Goal: Task Accomplishment & Management: Manage account settings

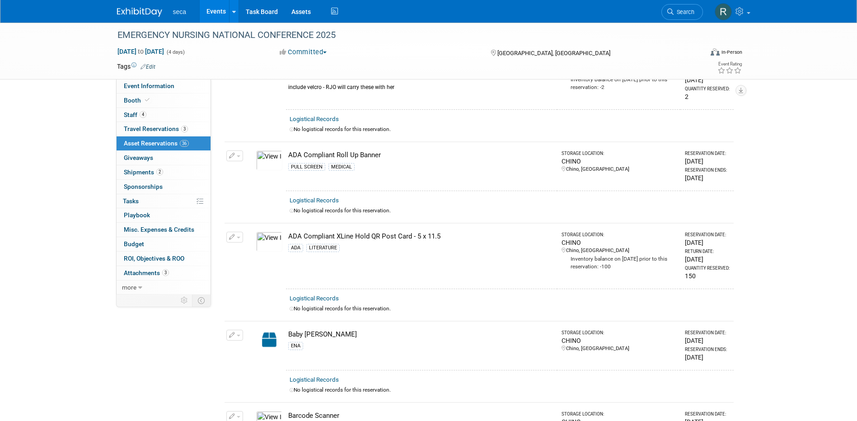
scroll to position [248, 0]
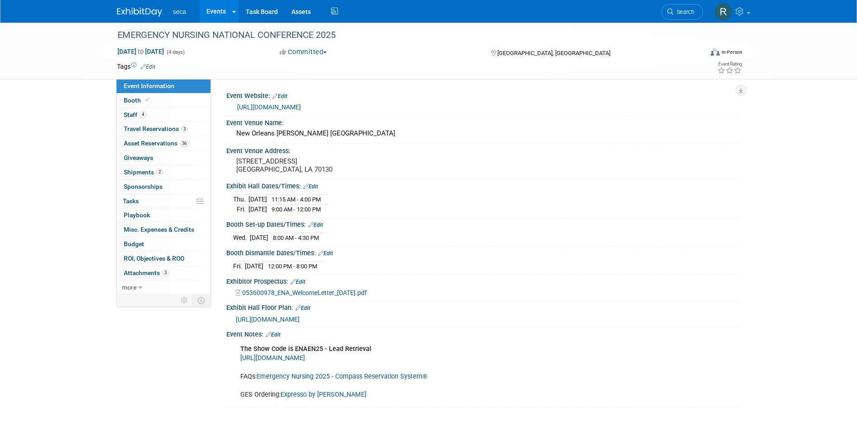
scroll to position [83, 0]
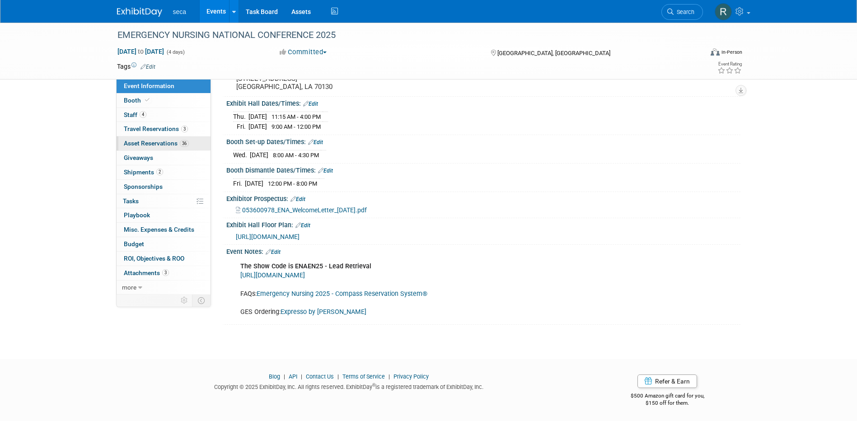
click at [149, 143] on span "Asset Reservations 36" at bounding box center [156, 143] width 65 height 7
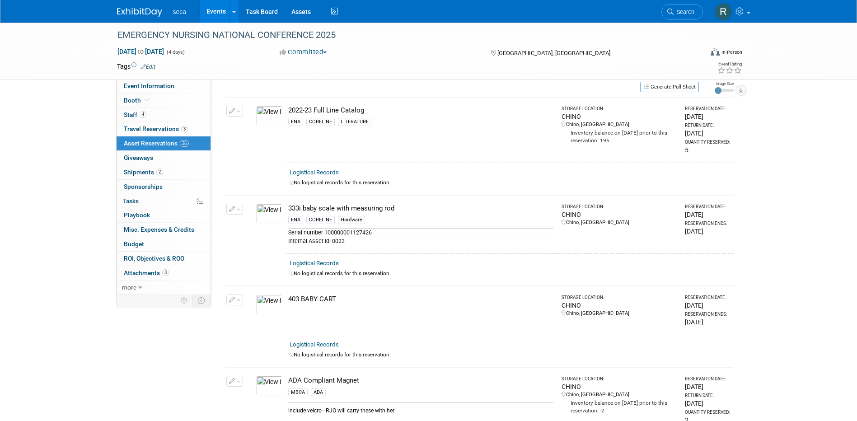
scroll to position [0, 0]
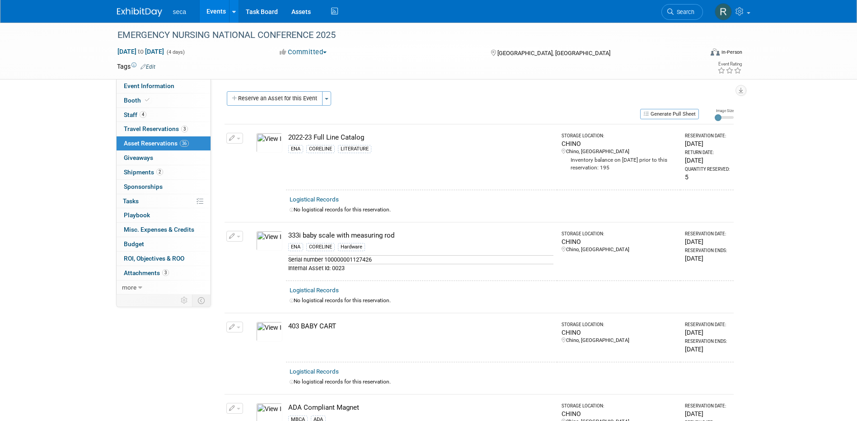
click at [214, 13] on link "Events" at bounding box center [216, 11] width 33 height 23
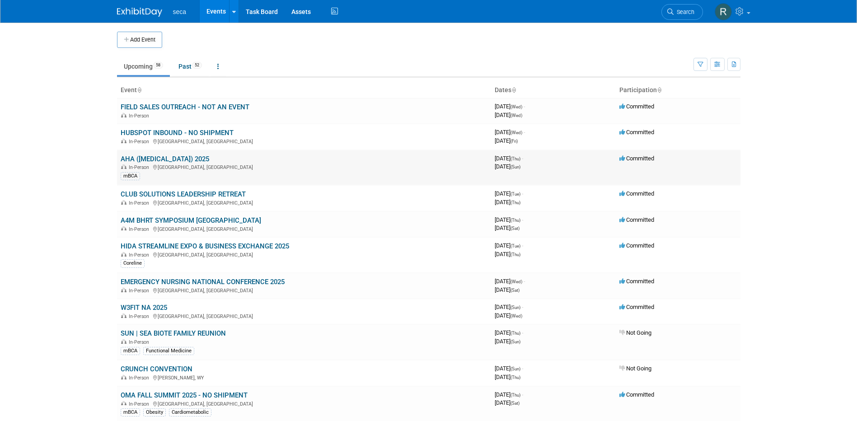
click at [167, 158] on link "AHA ([MEDICAL_DATA]) 2025" at bounding box center [165, 159] width 89 height 8
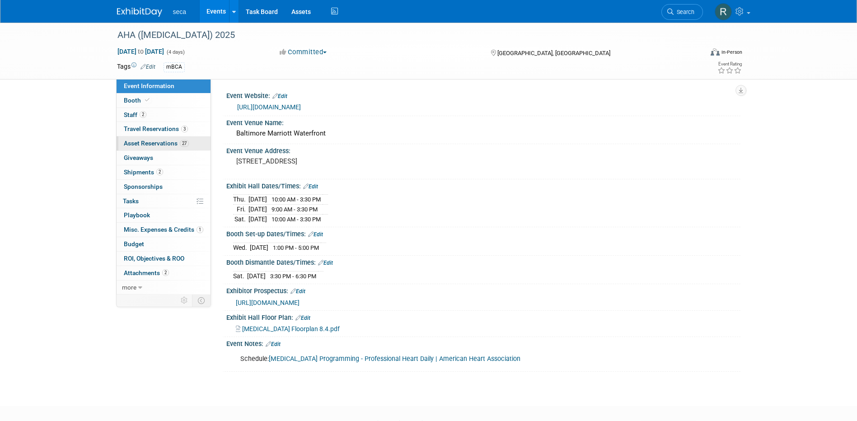
click at [150, 145] on span "Asset Reservations 27" at bounding box center [156, 143] width 65 height 7
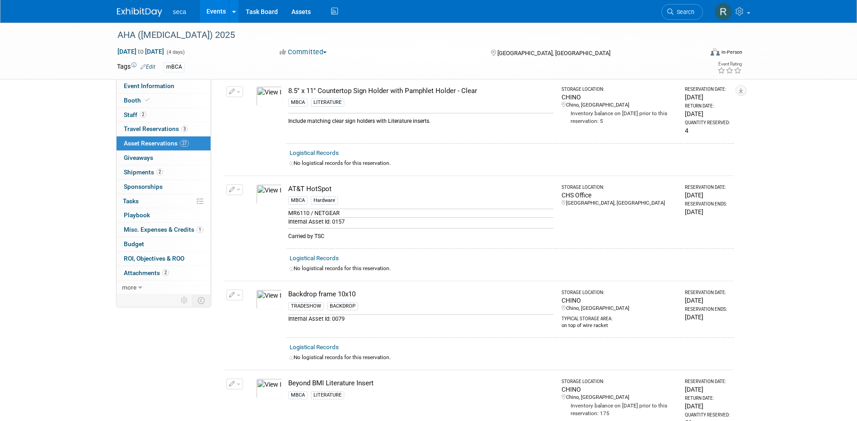
scroll to position [241, 0]
click at [230, 189] on icon "button" at bounding box center [232, 192] width 6 height 6
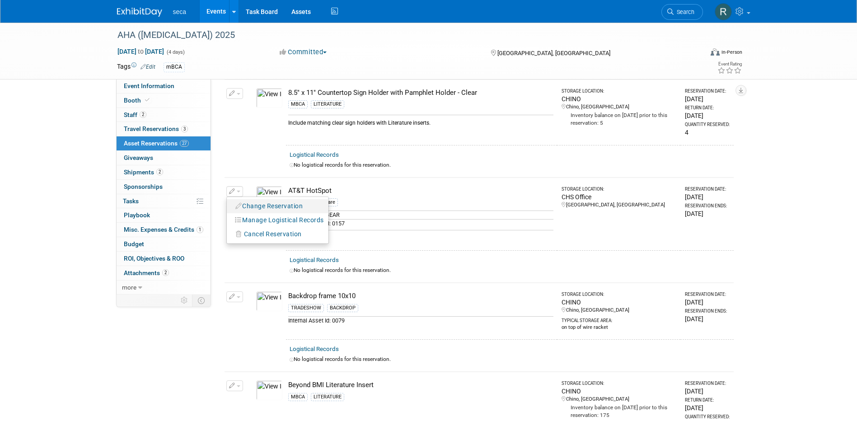
click at [260, 203] on button "Change Reservation" at bounding box center [269, 206] width 76 height 12
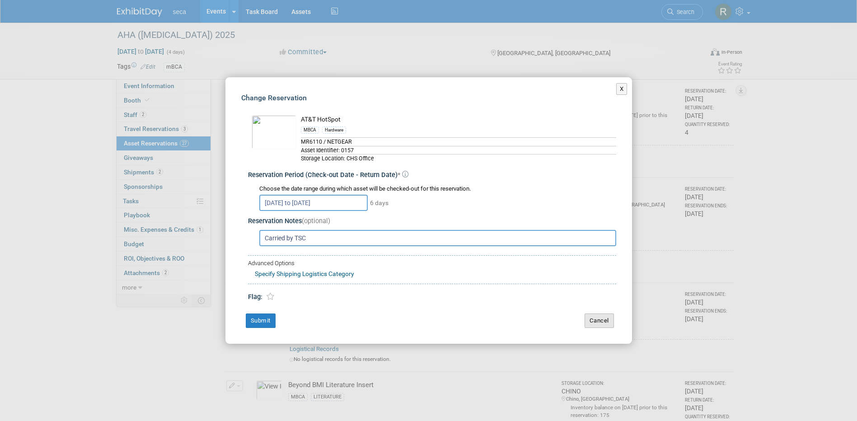
click at [602, 323] on button "Cancel" at bounding box center [599, 321] width 29 height 14
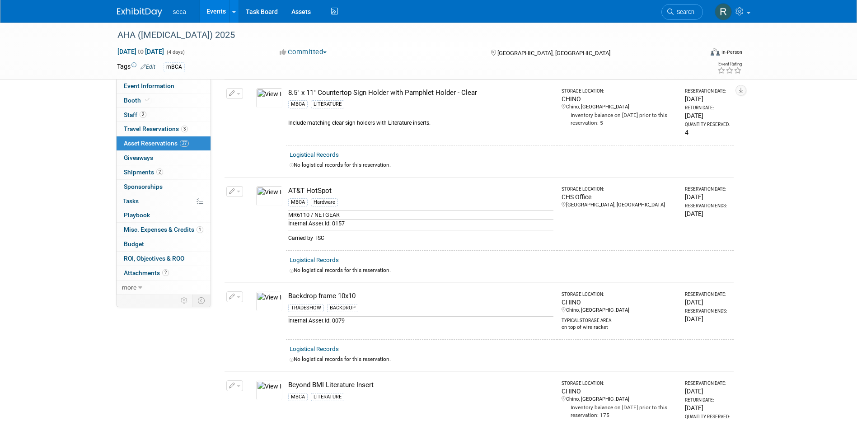
click at [234, 189] on icon "button" at bounding box center [232, 192] width 6 height 6
click at [261, 231] on span "Cancel Reservation" at bounding box center [273, 233] width 58 height 7
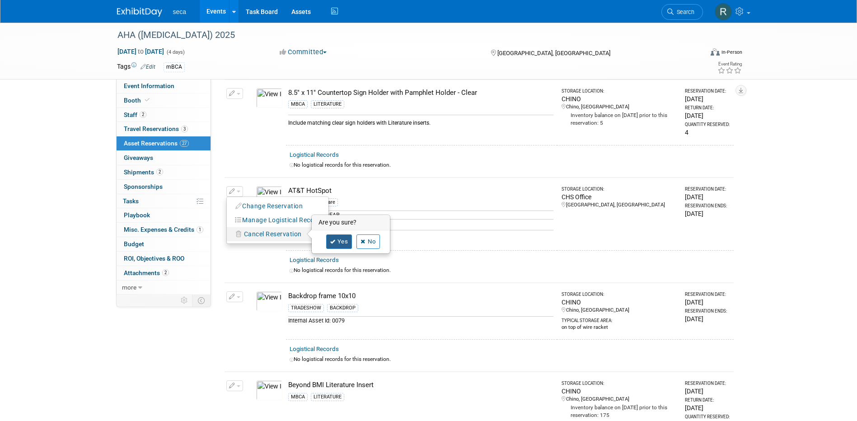
click at [342, 239] on link "Yes" at bounding box center [339, 241] width 26 height 14
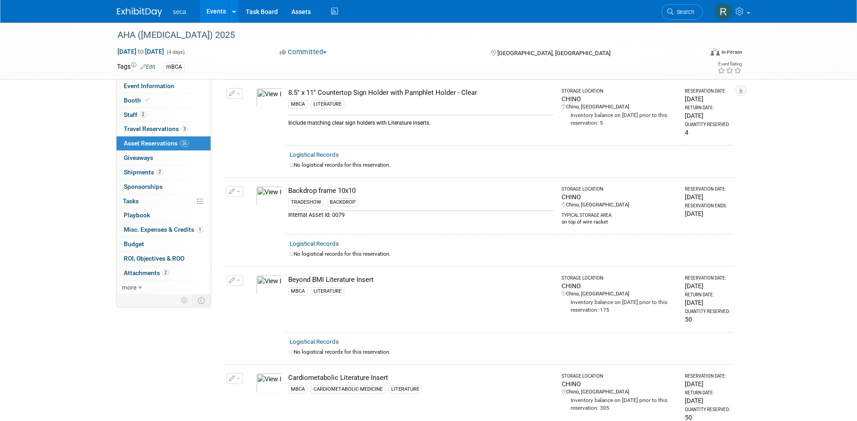
click at [216, 11] on link "Events" at bounding box center [216, 11] width 33 height 23
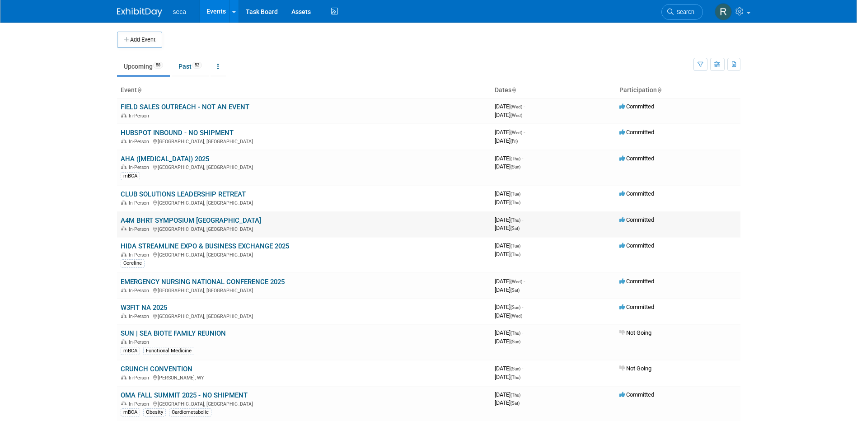
click at [184, 217] on link "A4M BHRT SYMPOSIUM [GEOGRAPHIC_DATA]" at bounding box center [191, 220] width 141 height 8
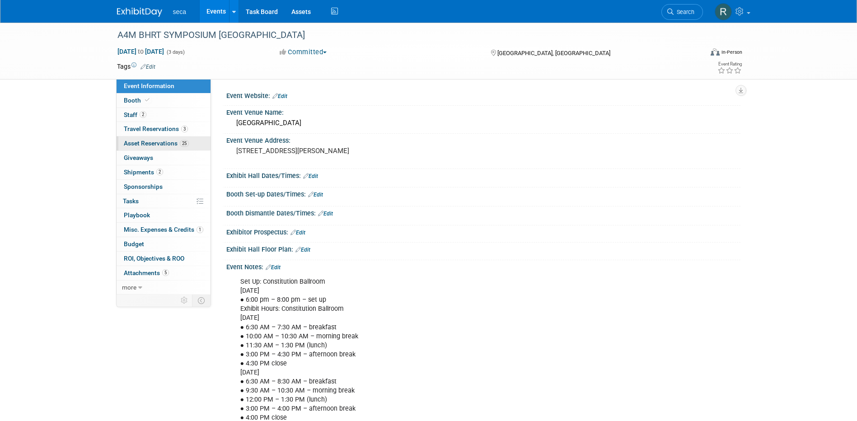
click at [150, 142] on span "Asset Reservations 25" at bounding box center [156, 143] width 65 height 7
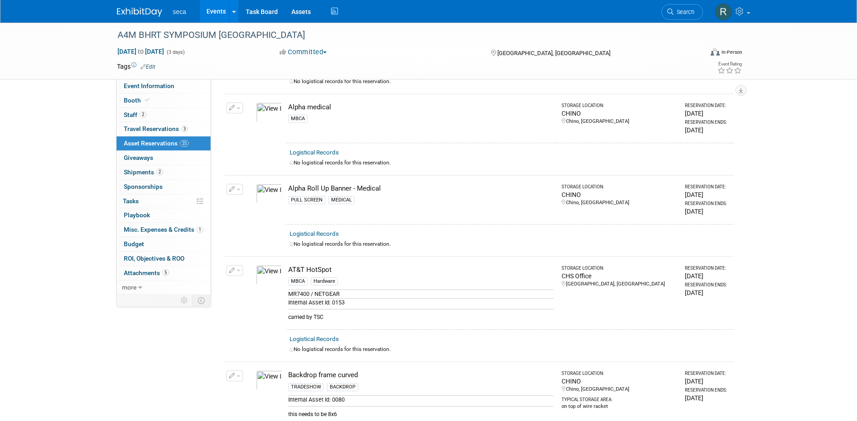
scroll to position [226, 0]
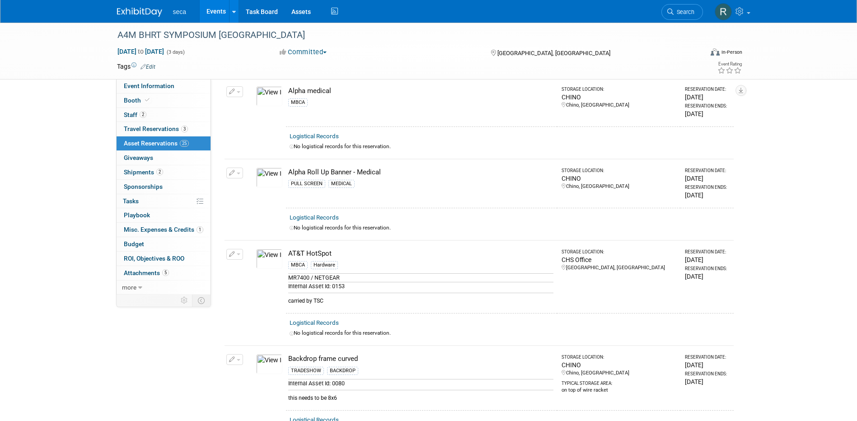
click at [215, 9] on link "Events" at bounding box center [216, 11] width 33 height 23
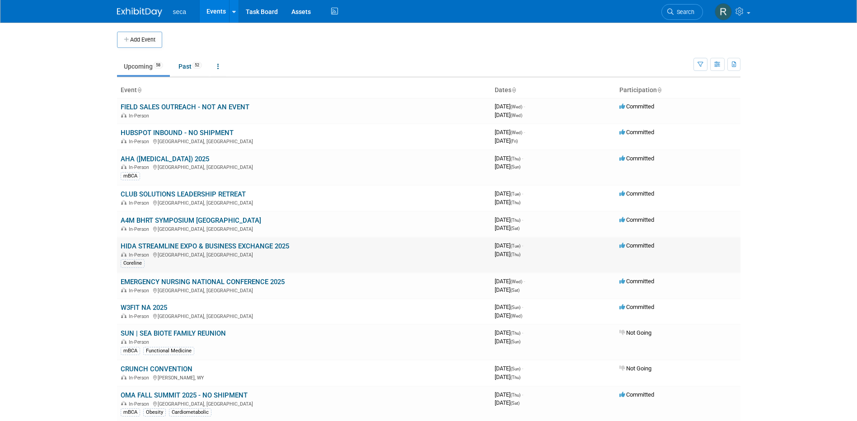
click at [172, 244] on link "HIDA STREAMLINE EXPO & BUSINESS EXCHANGE 2025" at bounding box center [205, 246] width 169 height 8
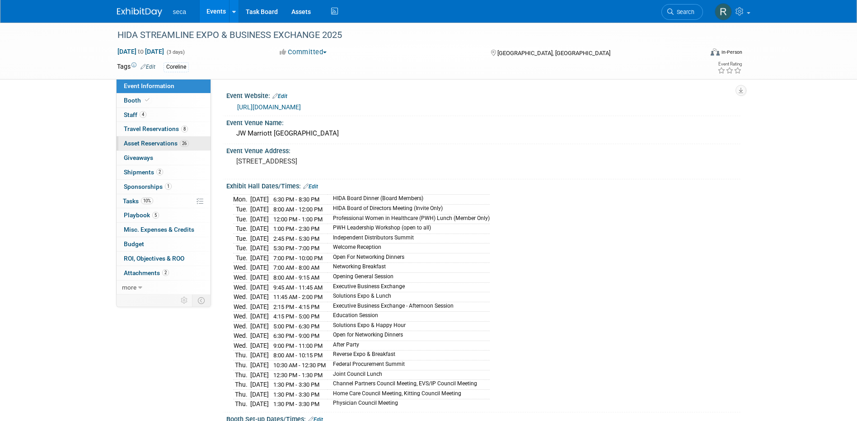
click at [161, 143] on span "Asset Reservations 26" at bounding box center [156, 143] width 65 height 7
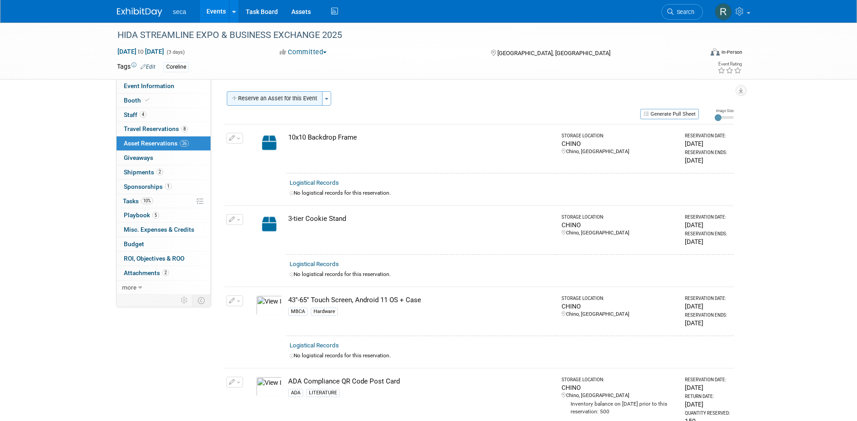
click at [270, 95] on button "Reserve an Asset for this Event" at bounding box center [275, 98] width 96 height 14
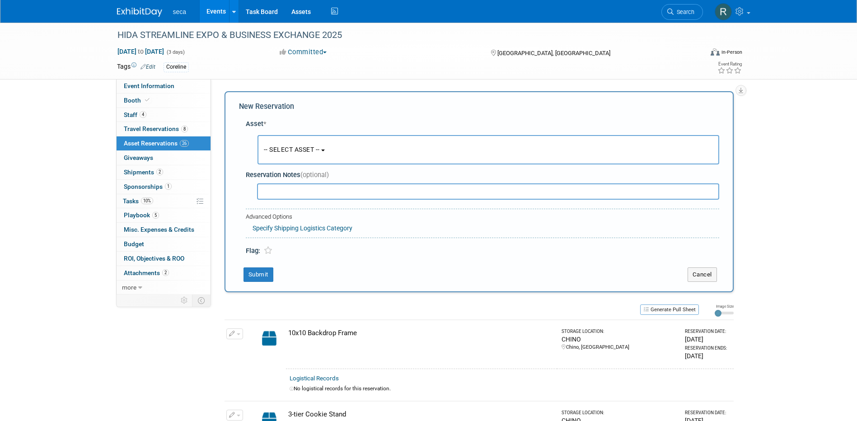
scroll to position [9, 0]
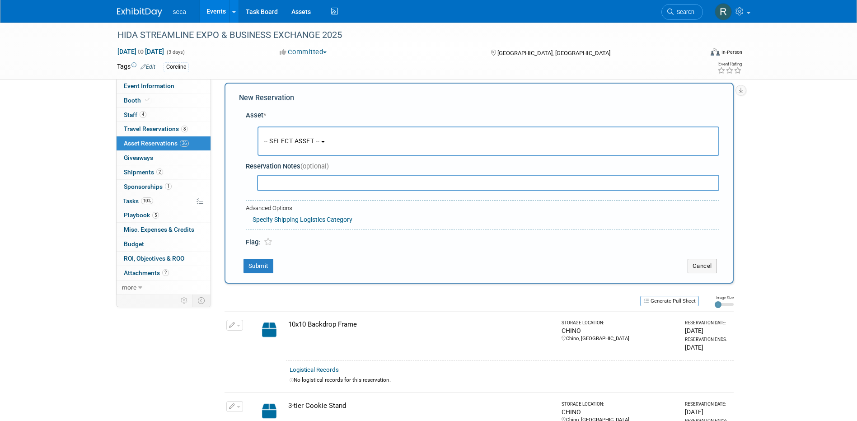
click at [299, 141] on span "-- SELECT ASSET --" at bounding box center [292, 140] width 56 height 7
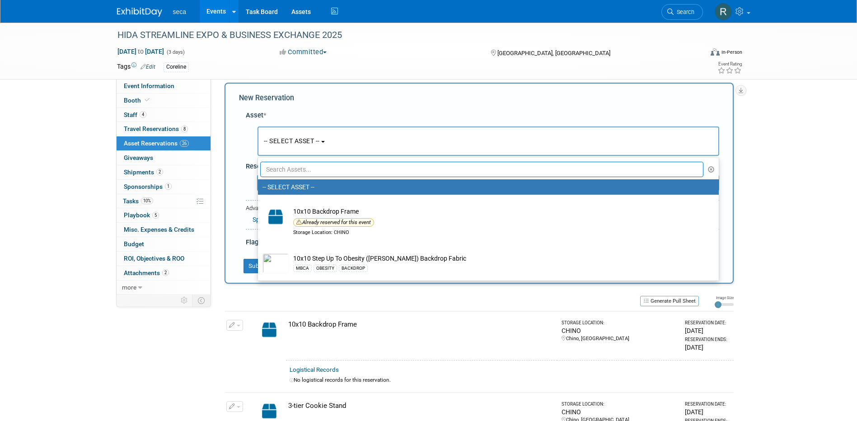
click at [298, 171] on input "text" at bounding box center [482, 169] width 444 height 15
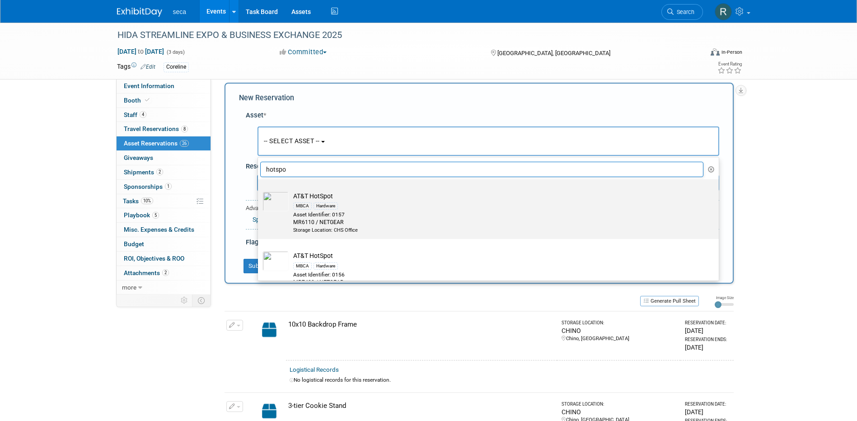
type input "hotspo"
drag, startPoint x: 325, startPoint y: 209, endPoint x: 338, endPoint y: 208, distance: 13.1
click at [325, 208] on div "Hardware" at bounding box center [326, 205] width 24 height 7
click at [259, 190] on input "AT&T HotSpot MBCA Hardware Asset Identifier: 0157 MR6110 / NETGEAR Storage Loca…" at bounding box center [256, 187] width 6 height 6
select select "10727627"
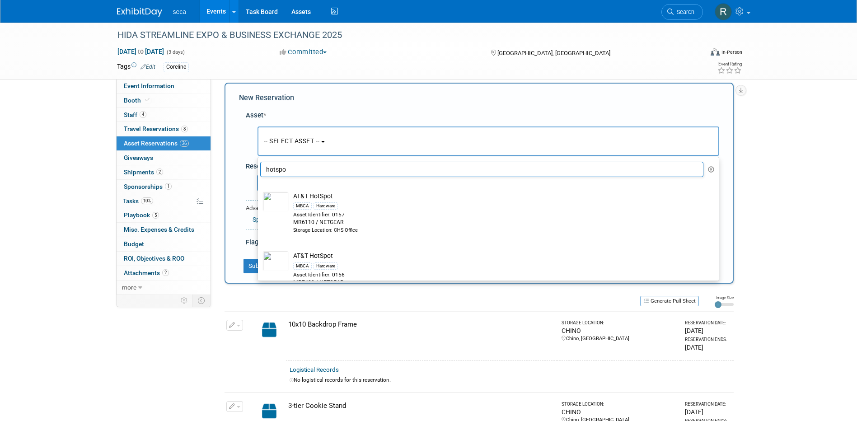
select select "8"
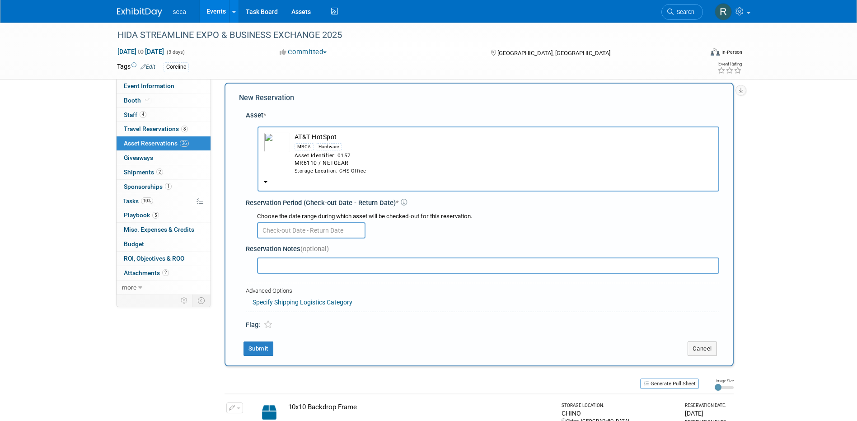
click at [300, 231] on input "text" at bounding box center [311, 230] width 108 height 16
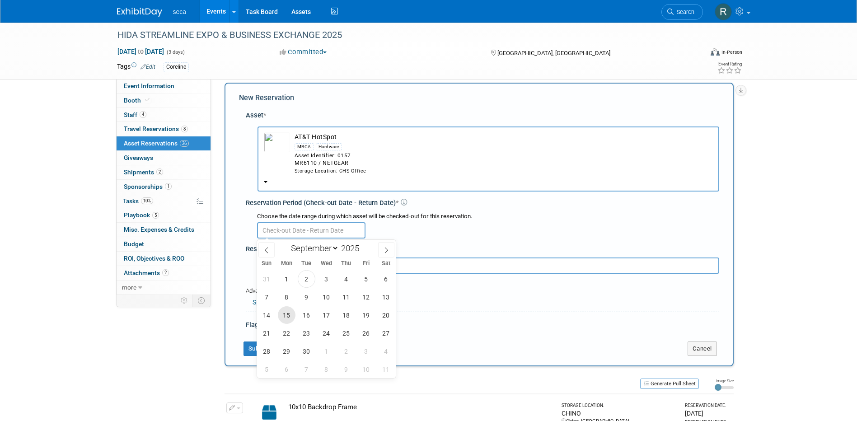
click at [283, 313] on span "15" at bounding box center [287, 315] width 18 height 18
click at [329, 332] on span "24" at bounding box center [327, 333] width 18 height 18
type input "Sep 15, 2025 to Sep 24, 2025"
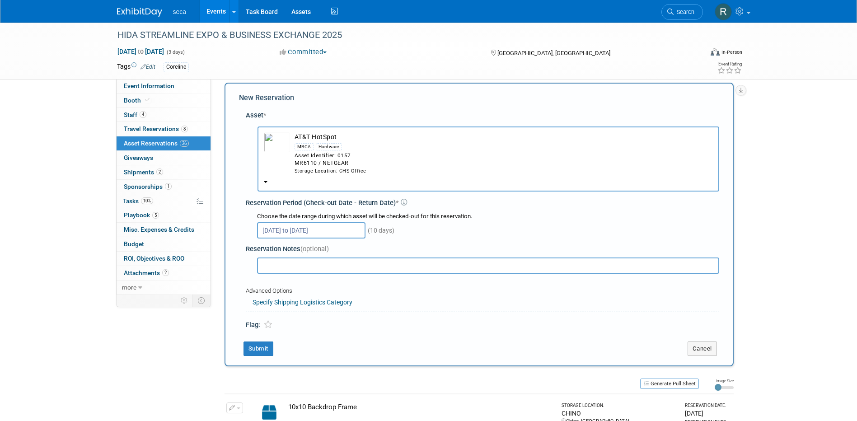
click at [302, 259] on input "text" at bounding box center [488, 266] width 462 height 16
type input "Shipped to LNU's hotel"
click at [250, 347] on button "Submit" at bounding box center [259, 349] width 30 height 14
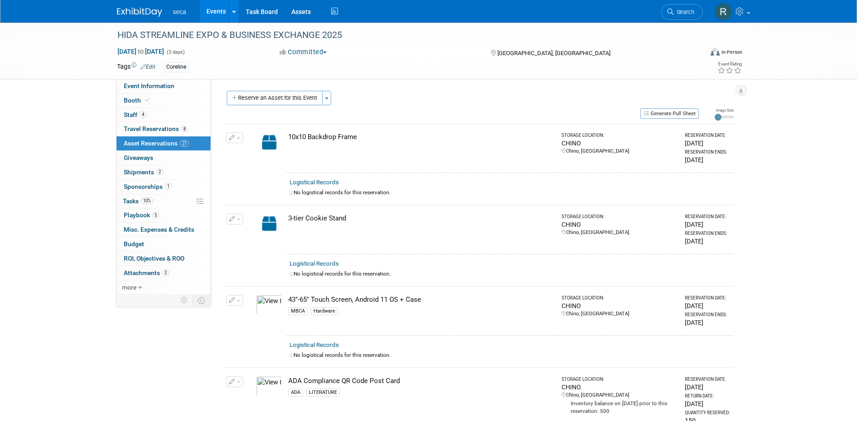
scroll to position [0, 0]
click at [216, 12] on link "Events" at bounding box center [216, 11] width 33 height 23
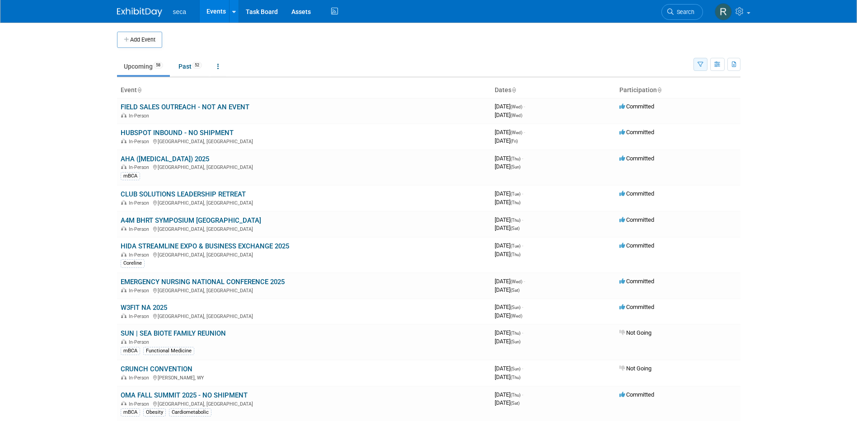
click at [696, 67] on button "button" at bounding box center [700, 64] width 14 height 13
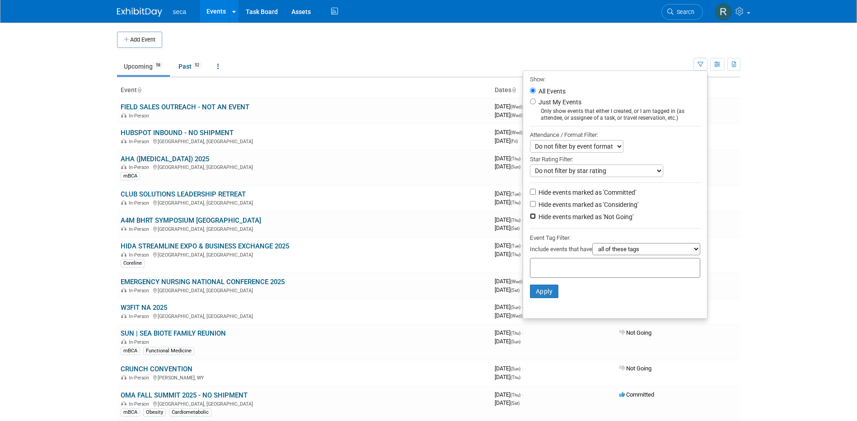
click at [530, 219] on input "Hide events marked as 'Not Going'" at bounding box center [533, 216] width 6 height 6
checkbox input "true"
click at [530, 207] on input "Hide events marked as 'Considering'" at bounding box center [533, 204] width 6 height 6
checkbox input "true"
click at [540, 298] on button "Apply" at bounding box center [544, 292] width 29 height 14
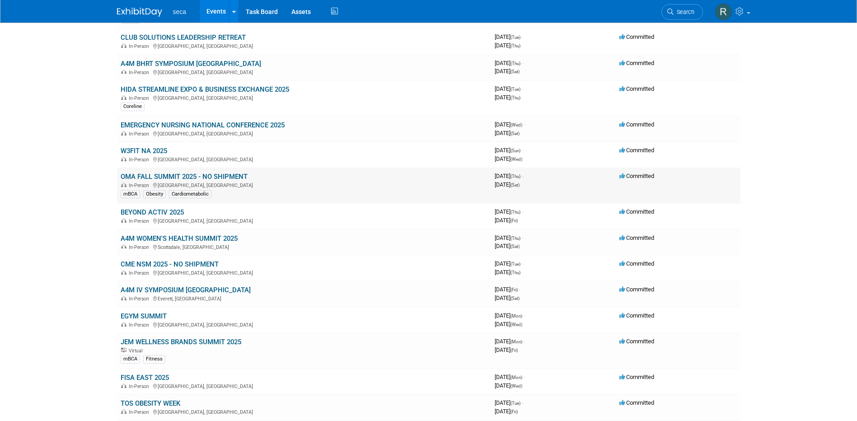
scroll to position [136, 0]
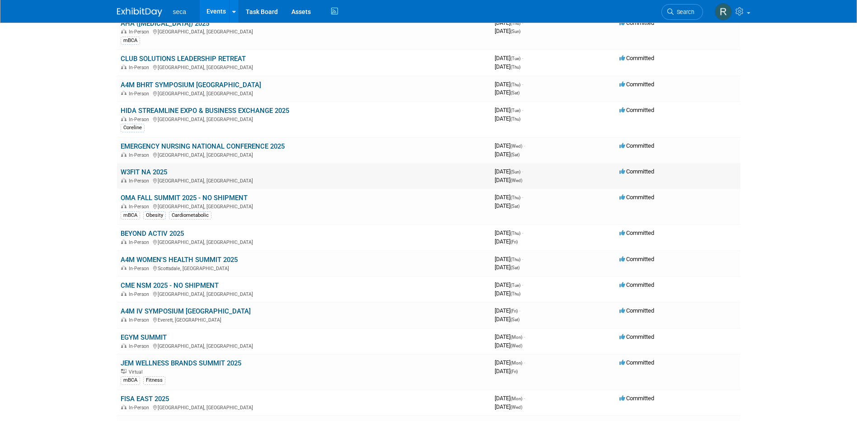
click at [141, 169] on link "W3FIT NA 2025" at bounding box center [144, 172] width 47 height 8
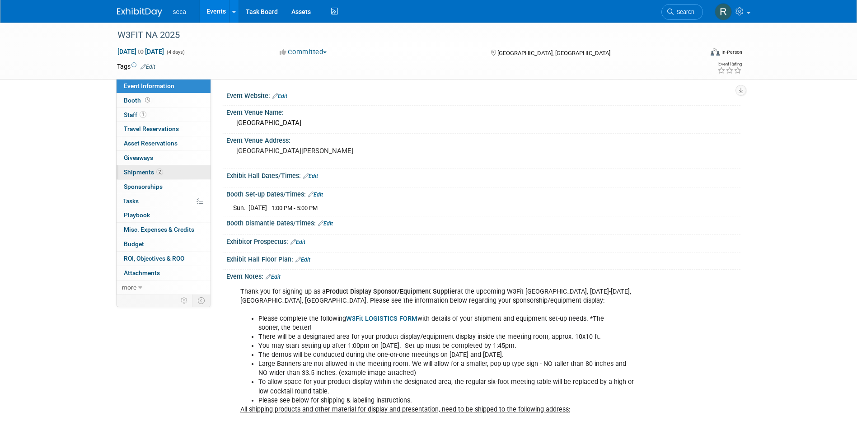
click at [145, 173] on span "Shipments 2" at bounding box center [143, 172] width 39 height 7
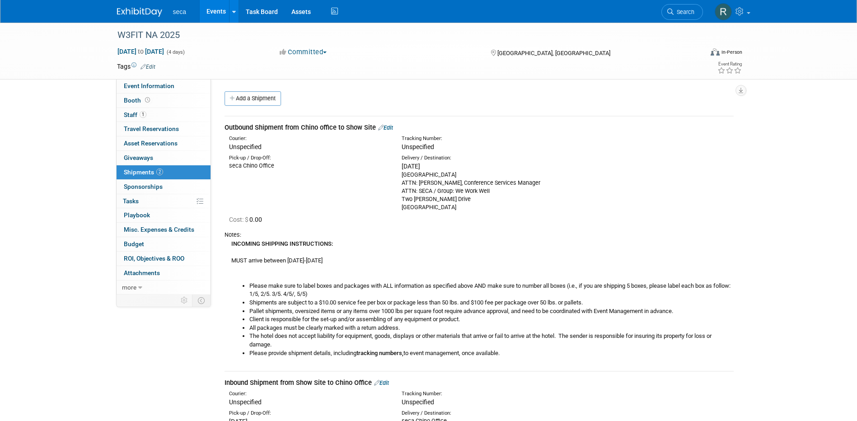
click at [393, 128] on link "Edit" at bounding box center [385, 127] width 15 height 7
select select "8"
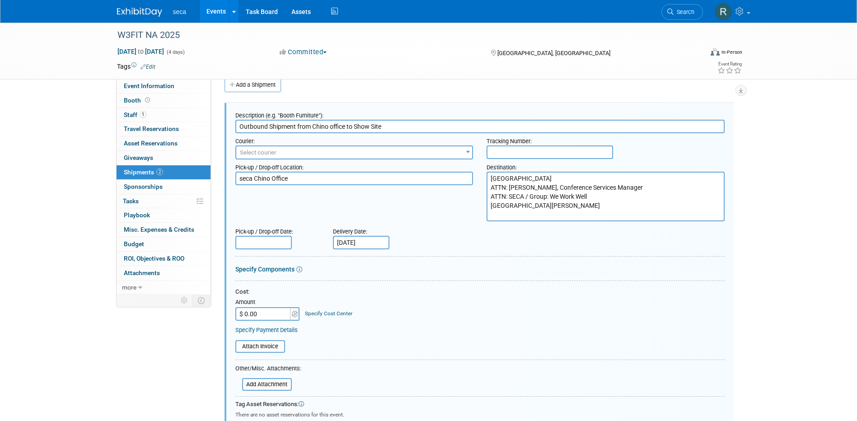
click at [269, 240] on input "text" at bounding box center [263, 243] width 56 height 14
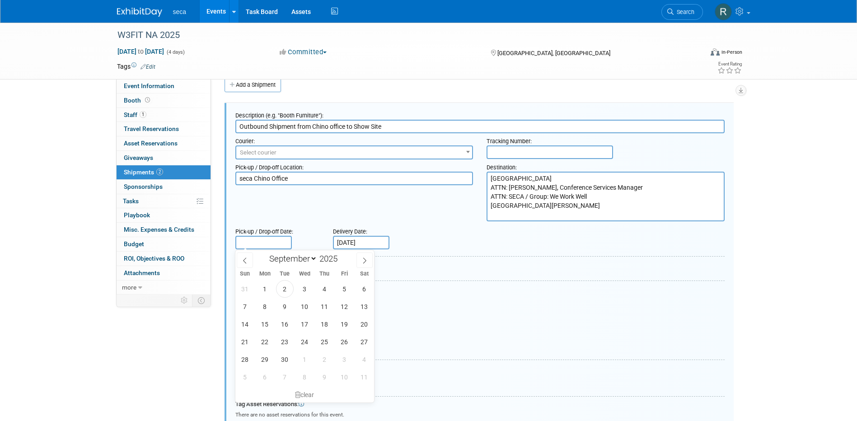
drag, startPoint x: 295, startPoint y: 262, endPoint x: 320, endPoint y: 276, distance: 28.3
click at [319, 276] on div "January February March April May June July August September October November De…" at bounding box center [304, 326] width 139 height 152
click at [343, 305] on span "12" at bounding box center [345, 307] width 18 height 18
type input "Sep 12, 2025"
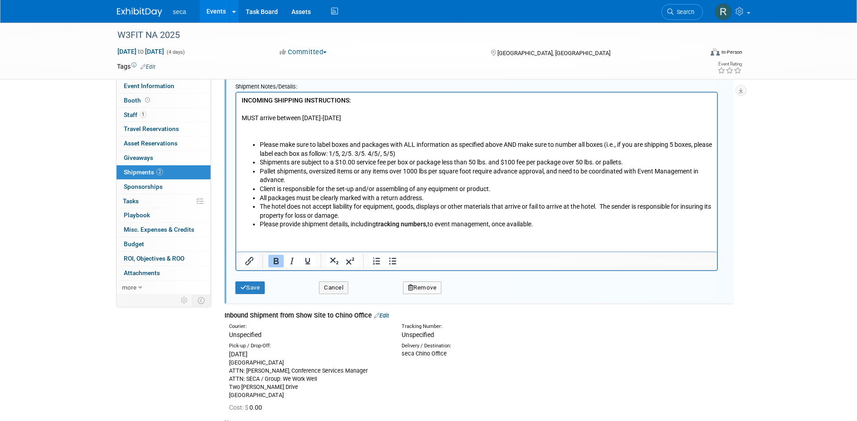
scroll to position [375, 0]
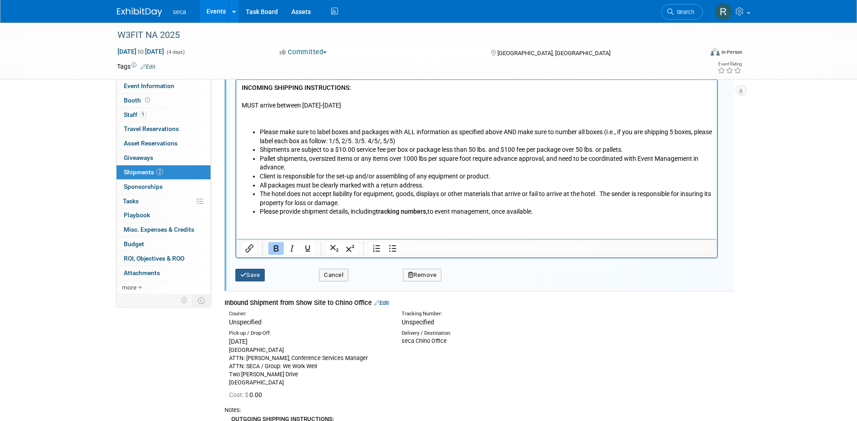
click at [248, 277] on button "Save" at bounding box center [250, 275] width 30 height 13
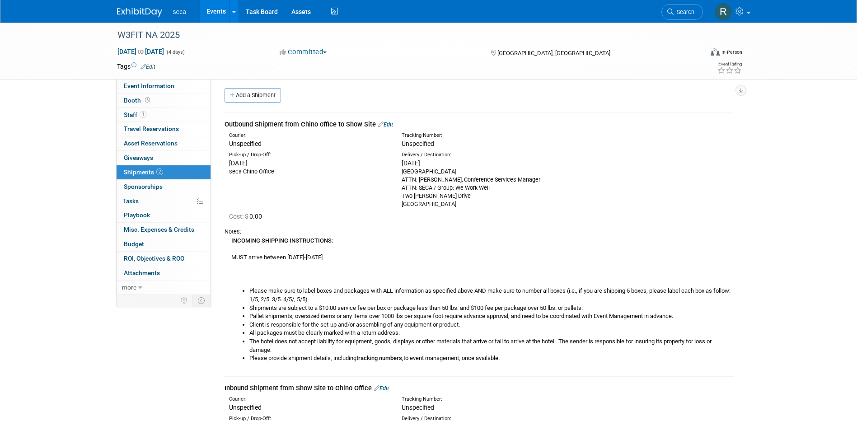
scroll to position [0, 0]
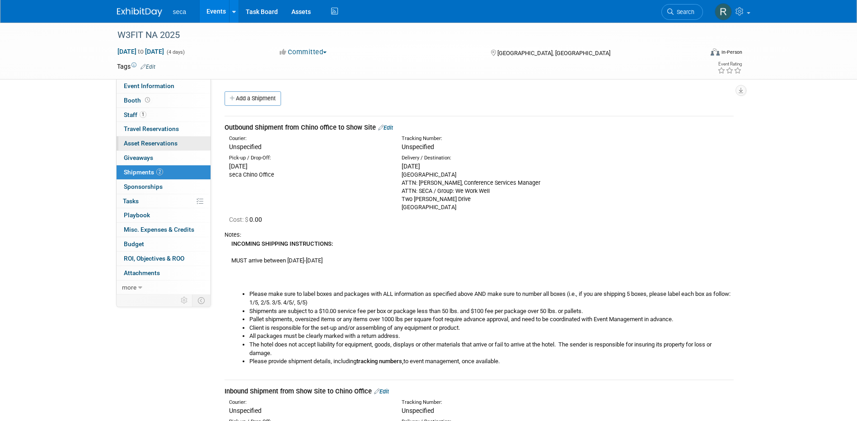
click at [155, 143] on span "Asset Reservations 0" at bounding box center [151, 143] width 54 height 7
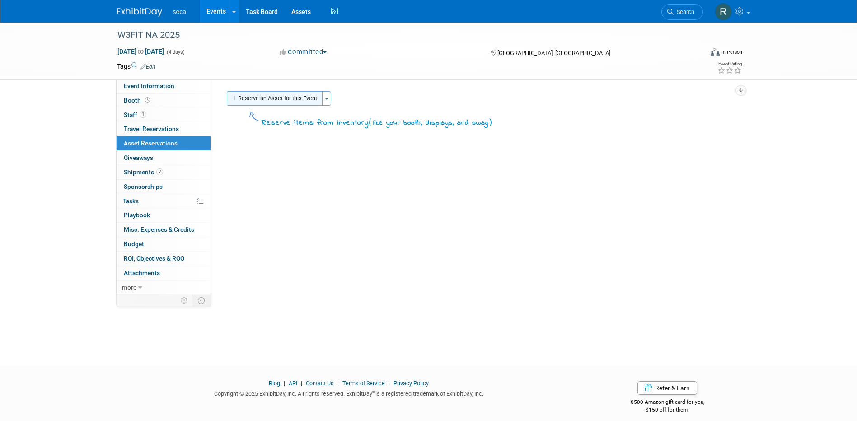
click at [273, 100] on button "Reserve an Asset for this Event" at bounding box center [275, 98] width 96 height 14
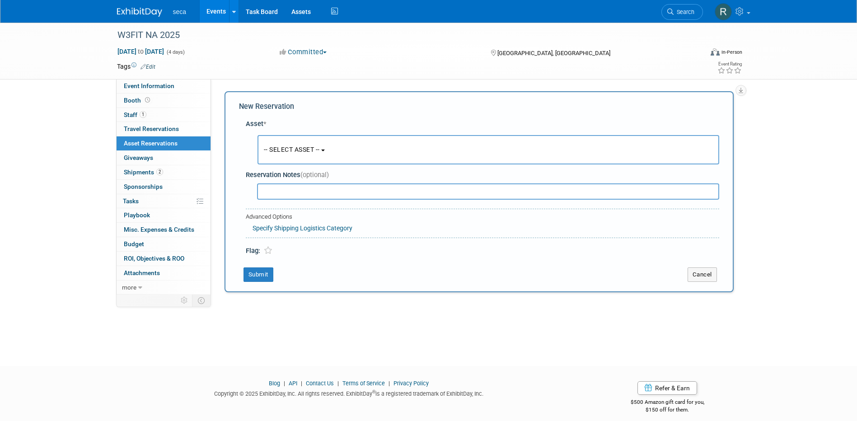
scroll to position [8, 0]
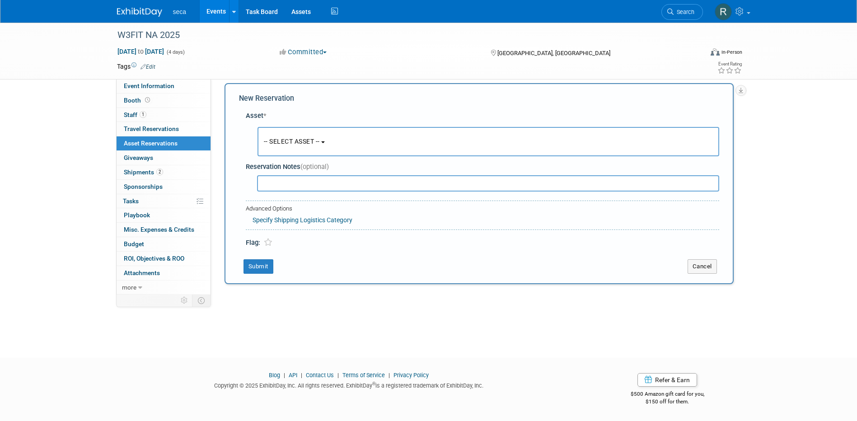
click at [295, 141] on span "-- SELECT ASSET --" at bounding box center [292, 141] width 56 height 7
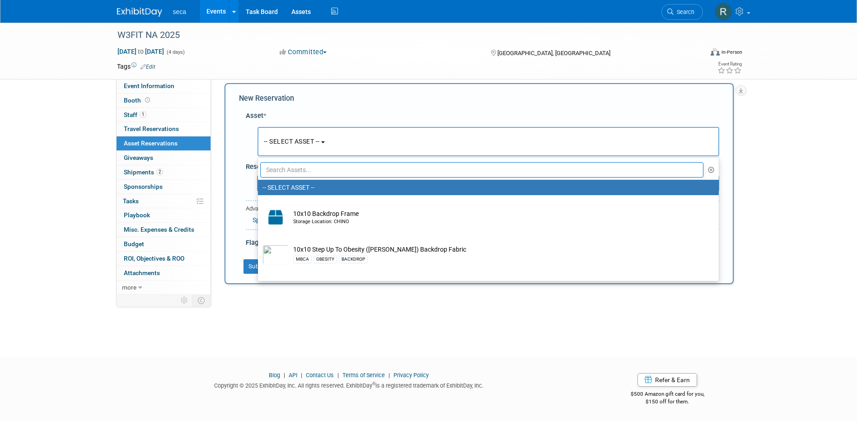
click at [296, 169] on input "text" at bounding box center [482, 169] width 444 height 15
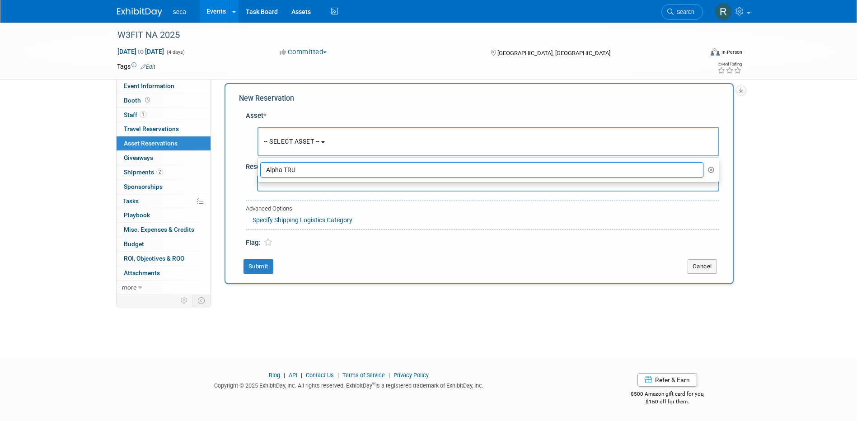
drag, startPoint x: 300, startPoint y: 172, endPoint x: 249, endPoint y: 176, distance: 50.3
click at [250, 176] on div "Asset * -- SELECT ASSET -- <table style='display: inline-block; border-style:no…" at bounding box center [479, 177] width 480 height 141
click at [283, 140] on span "-- SELECT ASSET --" at bounding box center [292, 141] width 56 height 7
click at [303, 169] on input "Alpha TRU" at bounding box center [482, 169] width 444 height 15
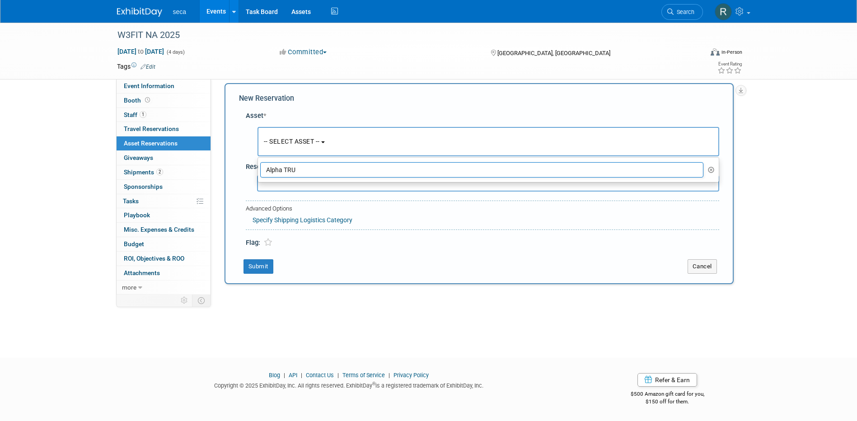
click at [303, 169] on input "Alpha TRU" at bounding box center [482, 169] width 444 height 15
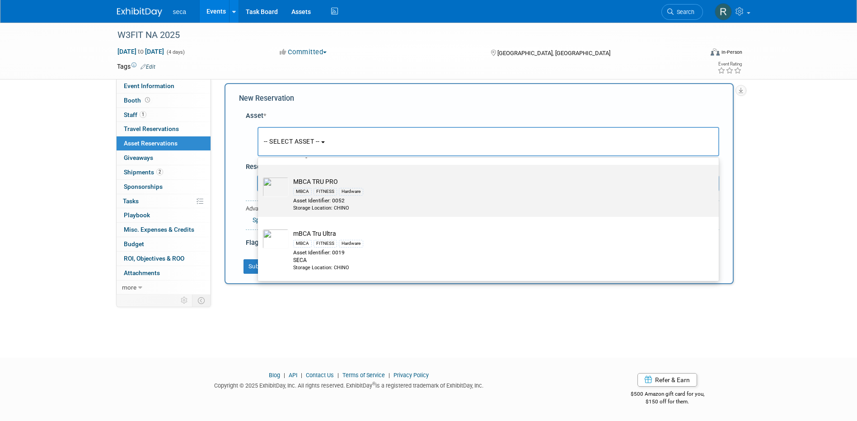
scroll to position [0, 0]
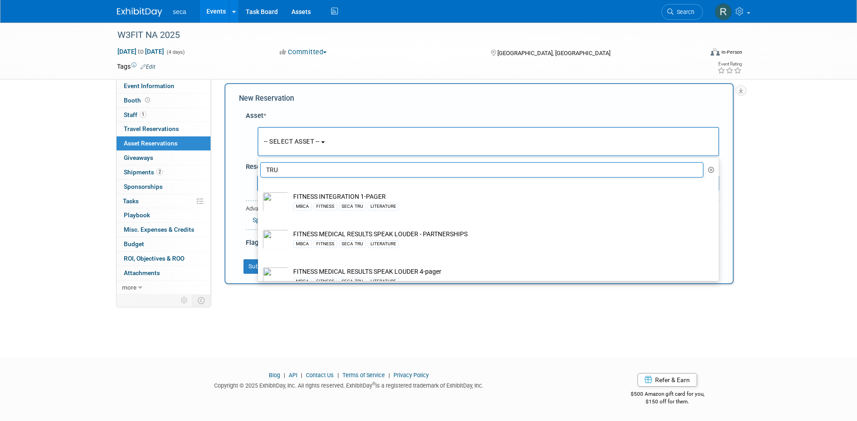
drag, startPoint x: 284, startPoint y: 167, endPoint x: 261, endPoint y: 164, distance: 23.2
click at [261, 164] on input "TRU" at bounding box center [482, 169] width 444 height 15
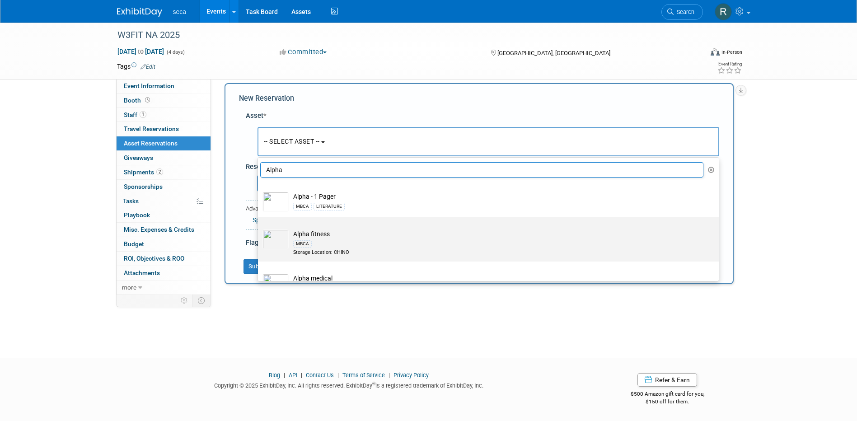
type input "Alpha"
click at [298, 235] on td "Alpha fitness MBCA Storage Location: CHINO" at bounding box center [495, 243] width 412 height 27
click at [259, 228] on input "Alpha fitness MBCA Storage Location: CHINO" at bounding box center [256, 225] width 6 height 6
select select "10729181"
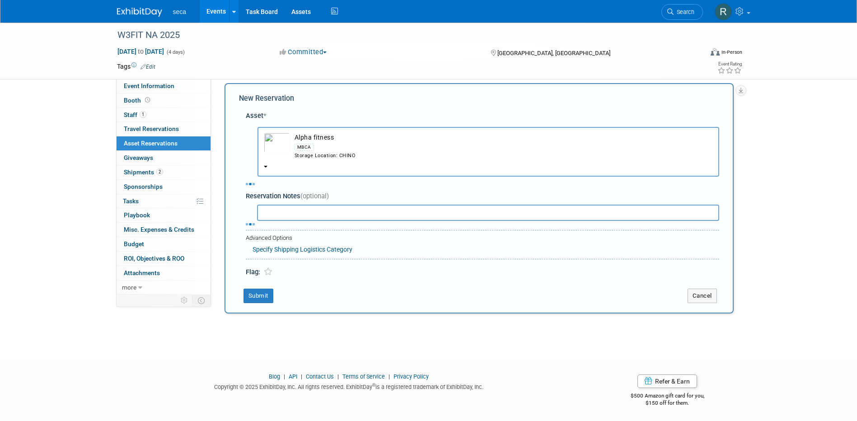
select select "8"
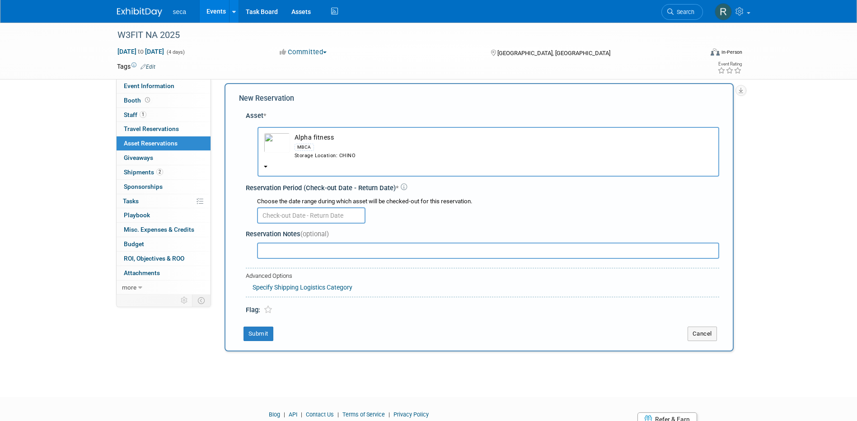
click at [304, 217] on input "text" at bounding box center [311, 215] width 108 height 16
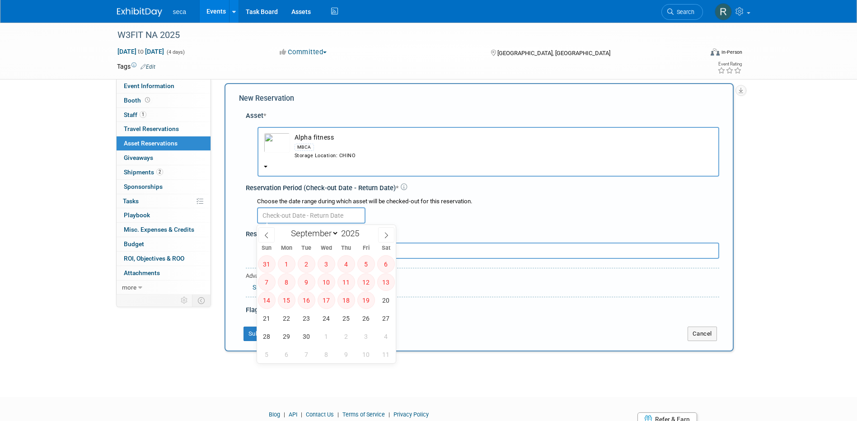
click at [370, 284] on span "12" at bounding box center [366, 282] width 18 height 18
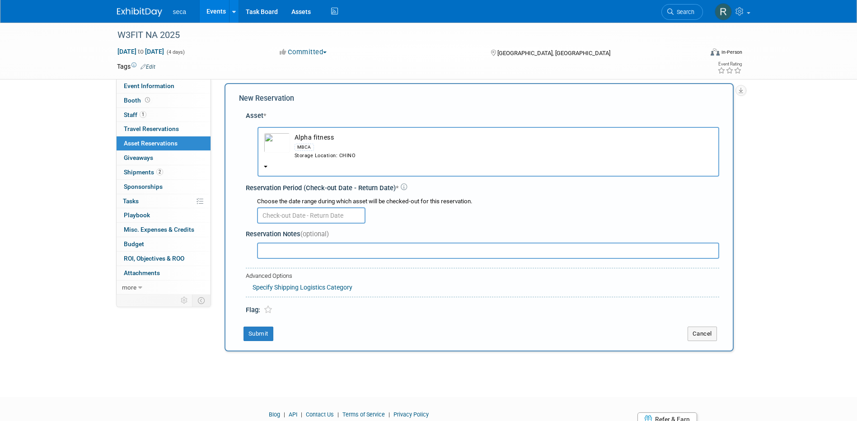
click at [441, 221] on div at bounding box center [488, 215] width 462 height 18
click at [321, 111] on div "Asset * -- SELECT ASSET -- <table style='display: inline-block; border-style:no…" at bounding box center [479, 211] width 480 height 209
click at [716, 333] on button "Cancel" at bounding box center [702, 334] width 29 height 14
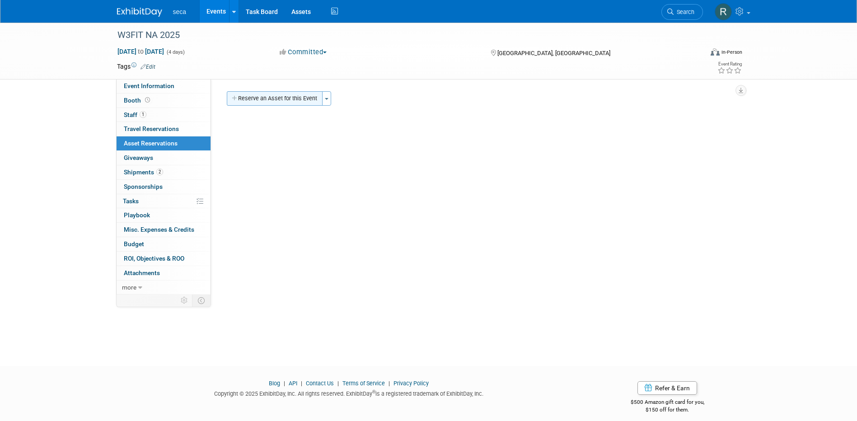
click at [258, 95] on button "Reserve an Asset for this Event" at bounding box center [275, 98] width 96 height 14
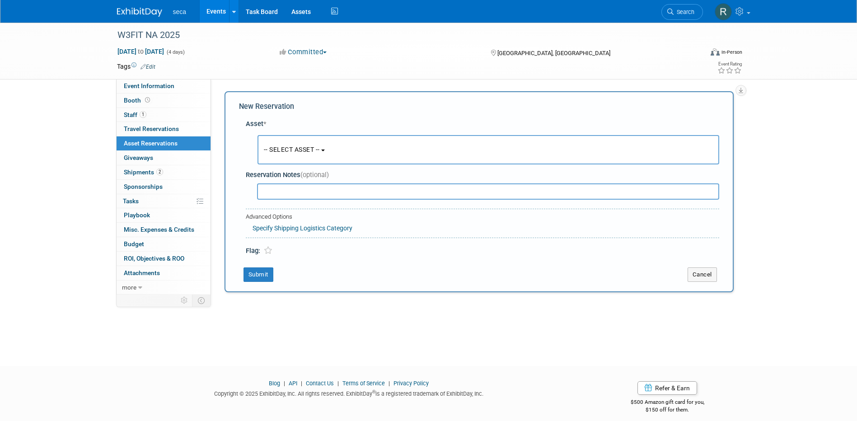
scroll to position [8, 0]
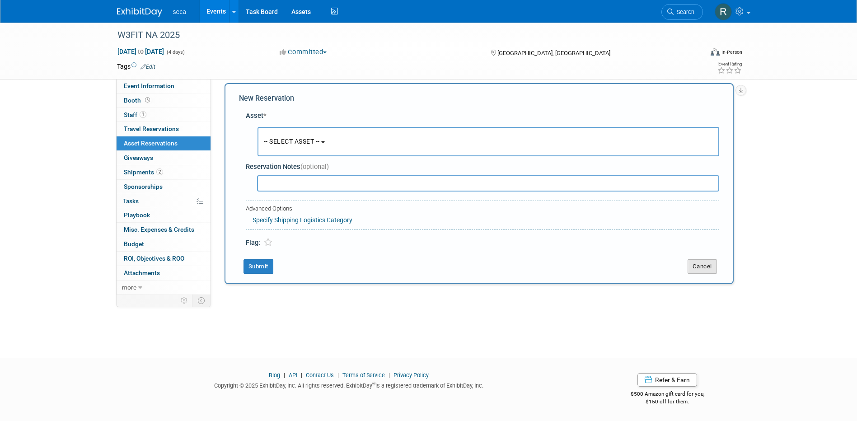
click at [695, 270] on button "Cancel" at bounding box center [702, 266] width 29 height 14
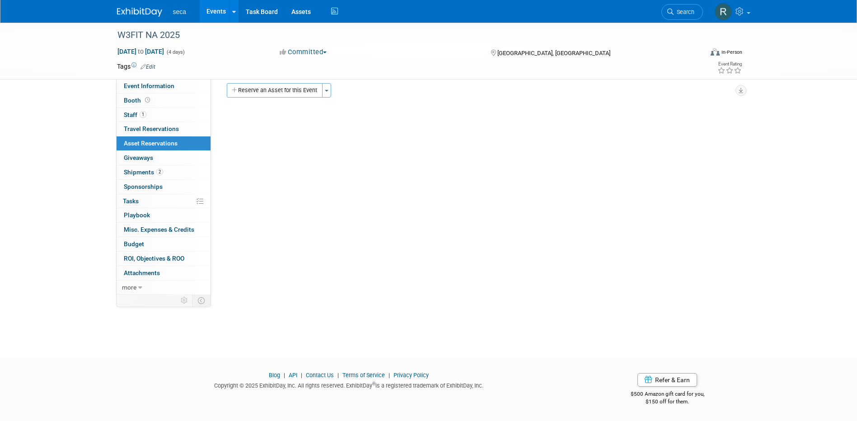
scroll to position [0, 0]
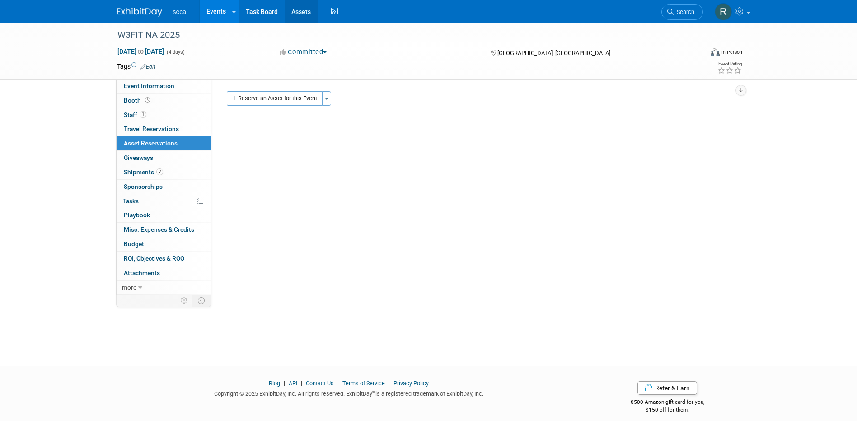
click at [296, 8] on link "Assets" at bounding box center [301, 11] width 33 height 23
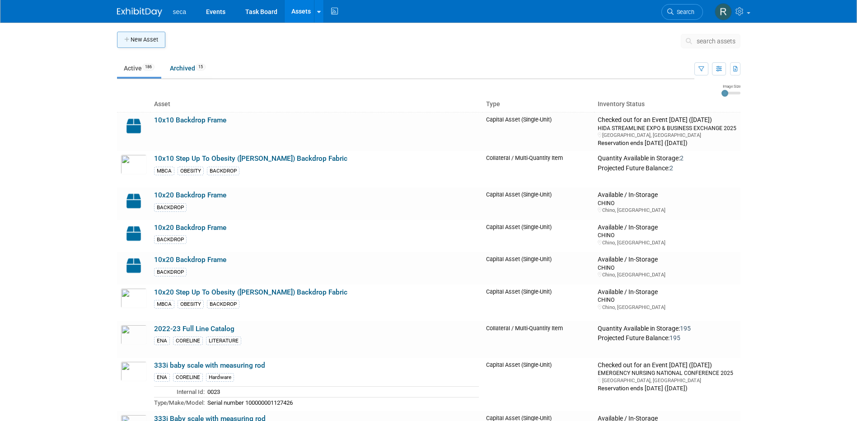
click at [141, 32] on button "New Asset" at bounding box center [141, 40] width 48 height 16
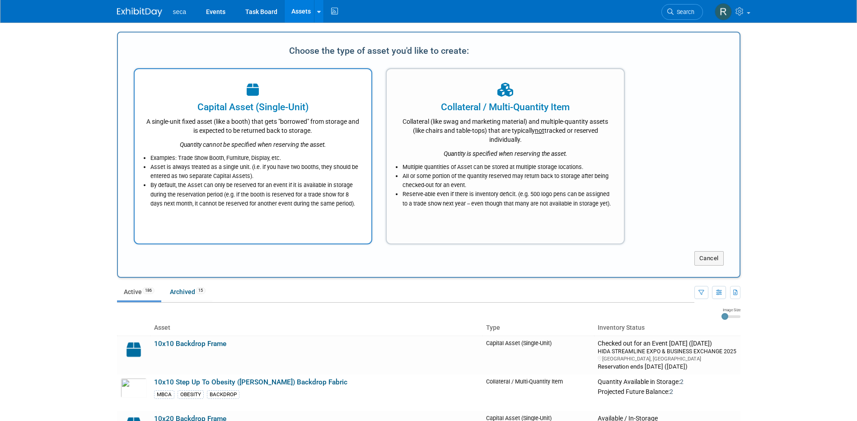
click at [175, 139] on div "Quantity cannot be specified when reserving the asset." at bounding box center [253, 142] width 215 height 14
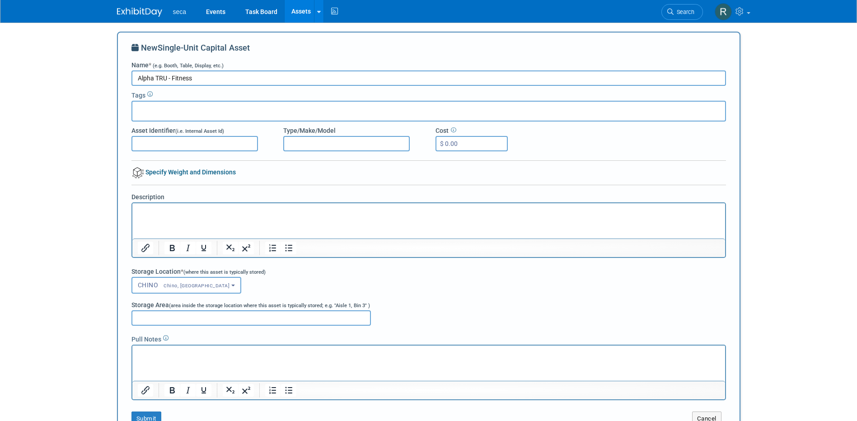
type input "Alpha TRU - Fitness"
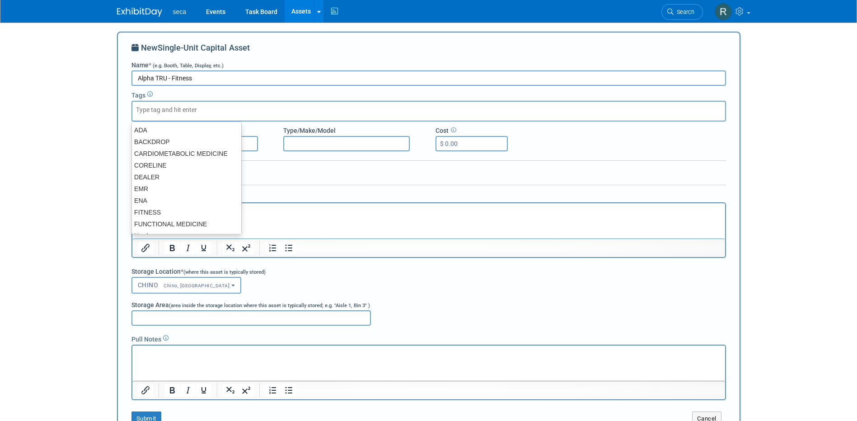
click at [205, 108] on input "text" at bounding box center [172, 109] width 72 height 9
click at [164, 207] on div "FITNESS" at bounding box center [186, 212] width 110 height 13
type input "FITNESS"
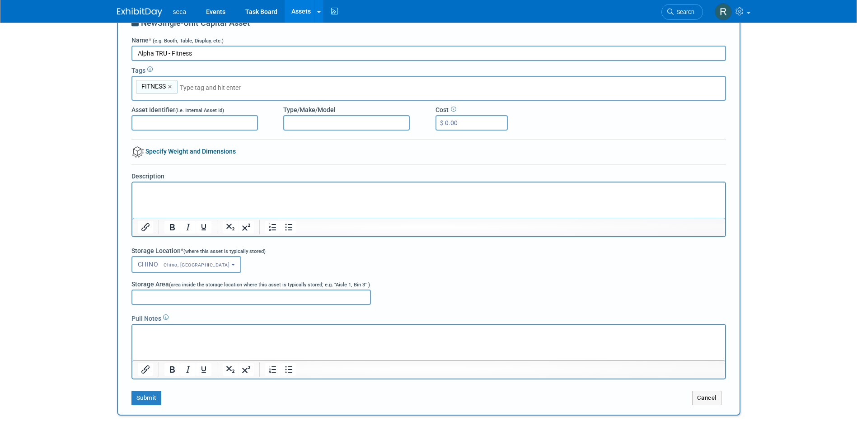
scroll to position [45, 0]
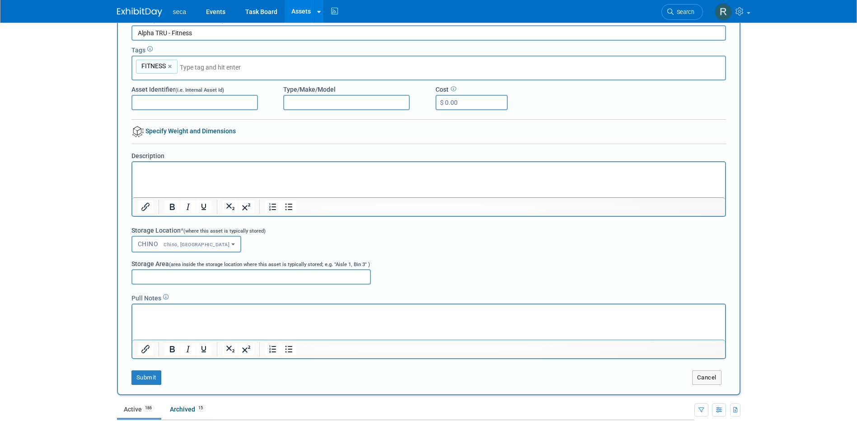
click at [205, 66] on input "text" at bounding box center [243, 67] width 126 height 9
type input "m"
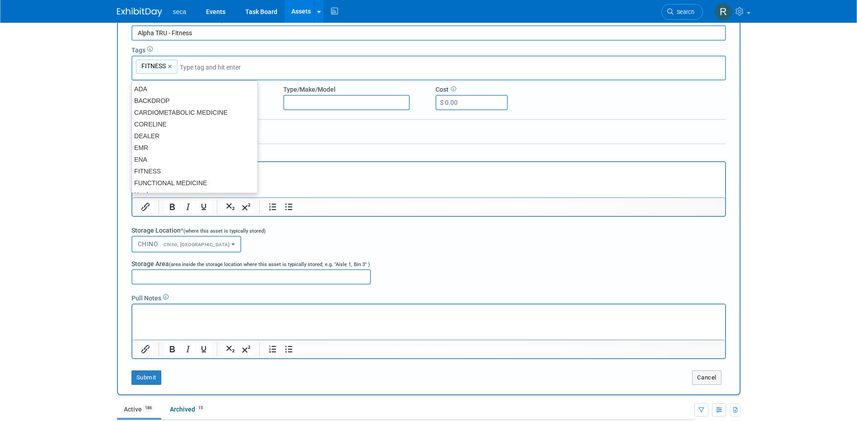
type input "m"
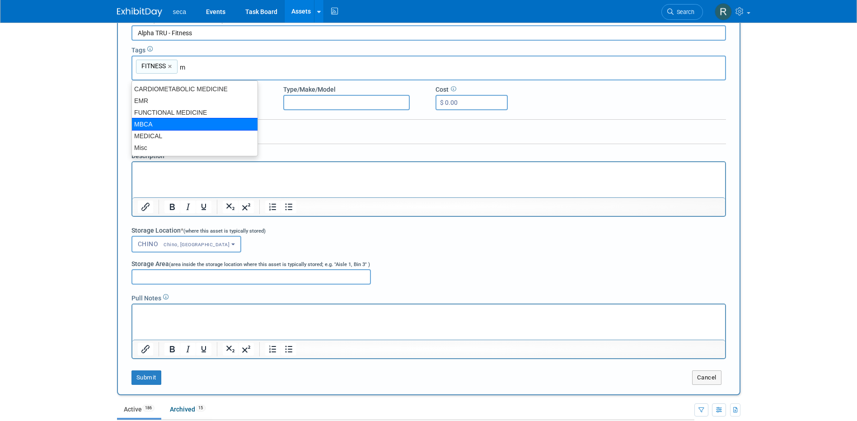
click at [157, 127] on div "MBCA" at bounding box center [194, 124] width 126 height 13
type input "FITNESS, MBCA"
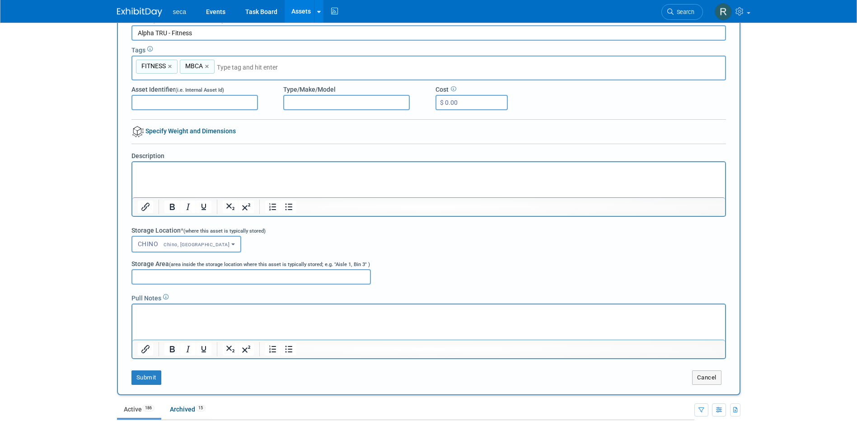
click at [125, 123] on div "New Single-Unit Capital Asset Name * (e.g. Booth, Table, Display, etc.) Alpha T…" at bounding box center [428, 190] width 623 height 409
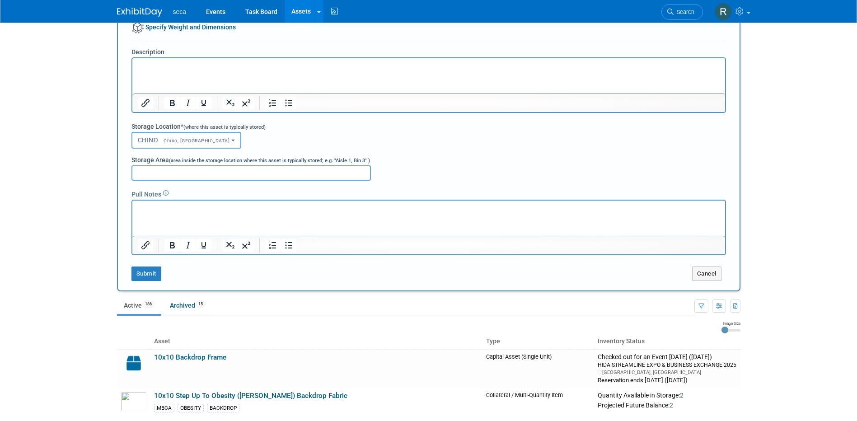
scroll to position [181, 0]
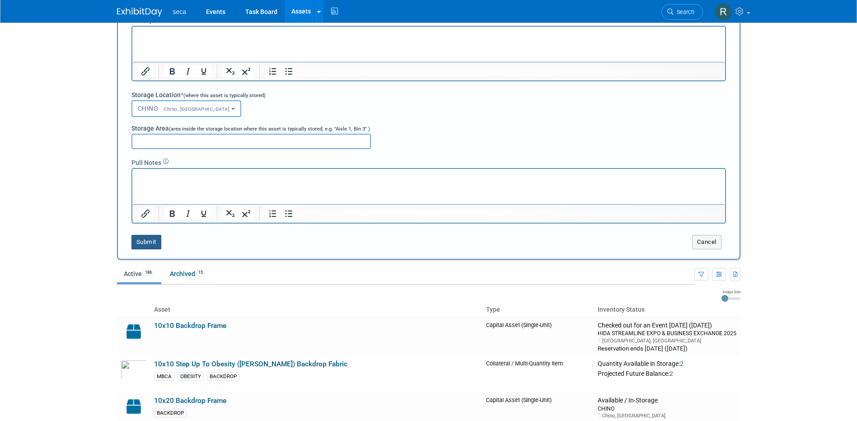
click at [150, 243] on button "Submit" at bounding box center [146, 242] width 30 height 14
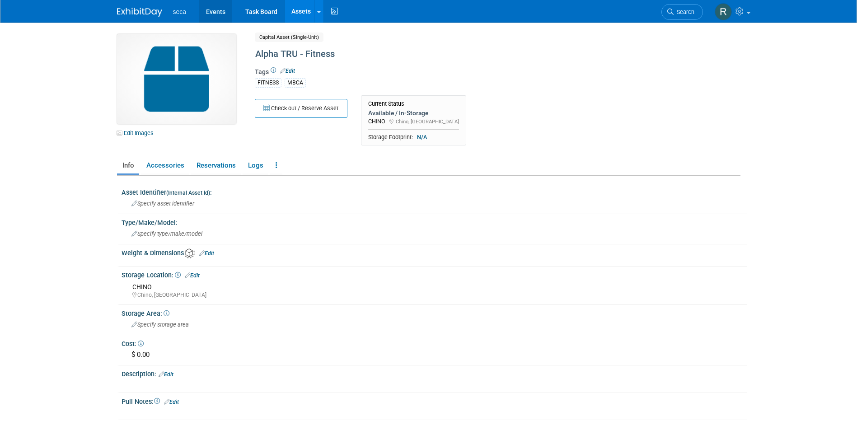
click at [210, 12] on link "Events" at bounding box center [215, 11] width 33 height 23
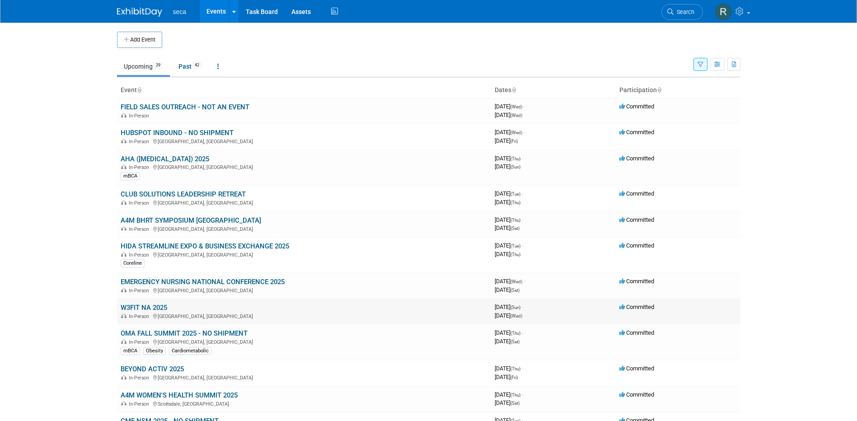
click at [143, 306] on link "W3FIT NA 2025" at bounding box center [144, 308] width 47 height 8
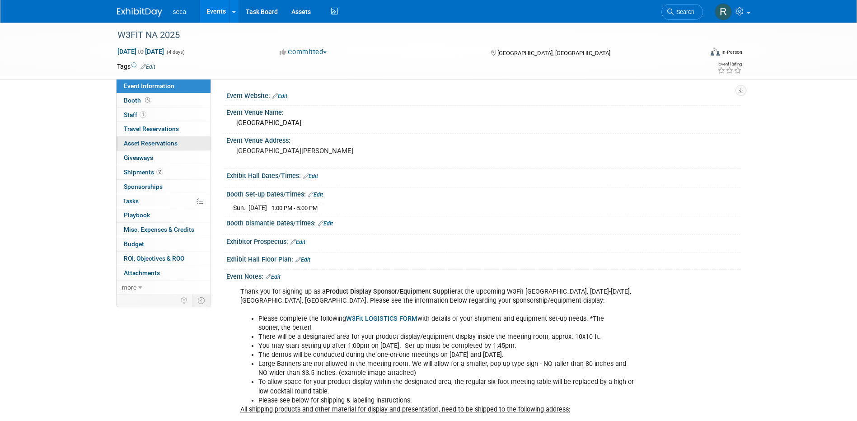
click at [152, 143] on span "Asset Reservations 0" at bounding box center [151, 143] width 54 height 7
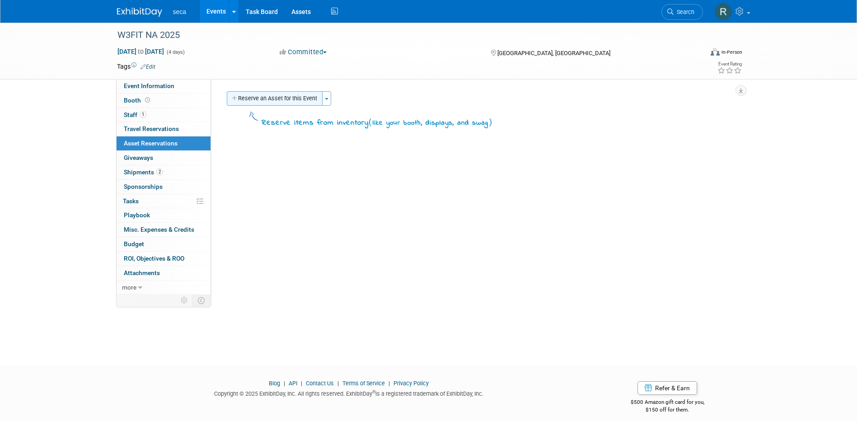
click at [287, 103] on button "Reserve an Asset for this Event" at bounding box center [275, 98] width 96 height 14
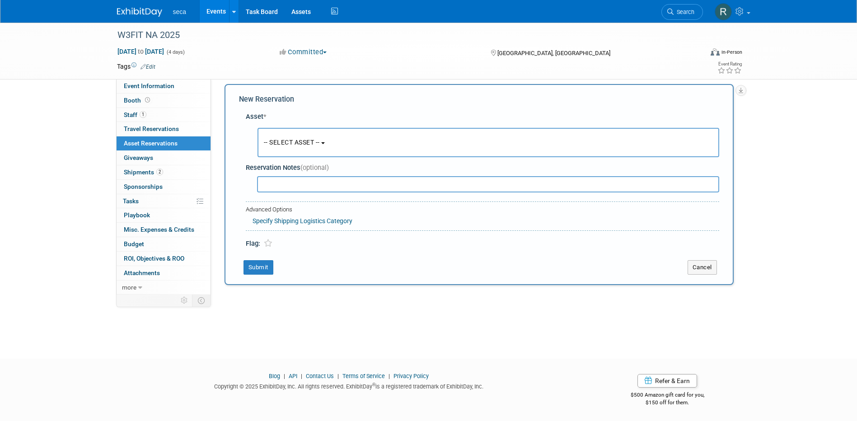
scroll to position [8, 0]
click at [282, 141] on span "-- SELECT ASSET --" at bounding box center [292, 141] width 56 height 7
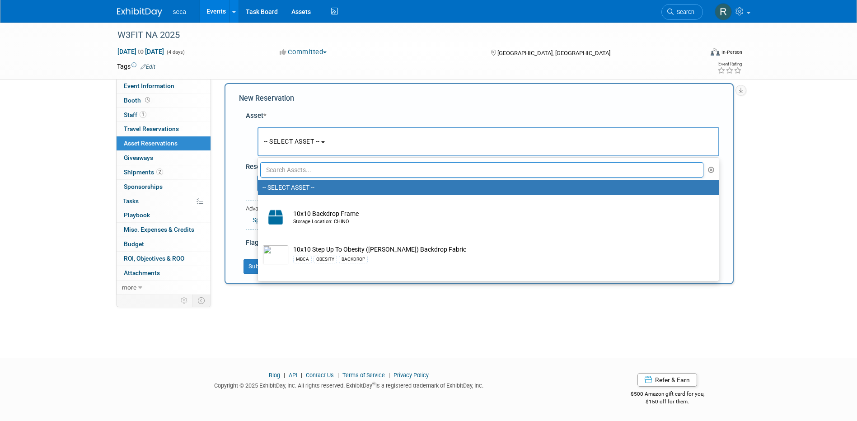
click at [286, 170] on input "text" at bounding box center [482, 169] width 444 height 15
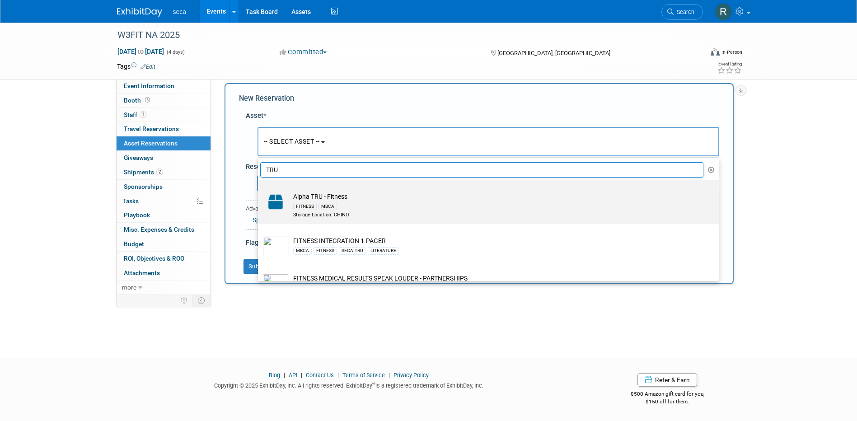
type input "TRU"
click at [360, 199] on td "Alpha TRU - Fitness FITNESS MBCA Storage Location: CHINO" at bounding box center [495, 205] width 412 height 27
click at [259, 191] on input "Alpha TRU - Fitness FITNESS MBCA Storage Location: CHINO" at bounding box center [256, 188] width 6 height 6
select select "10729306"
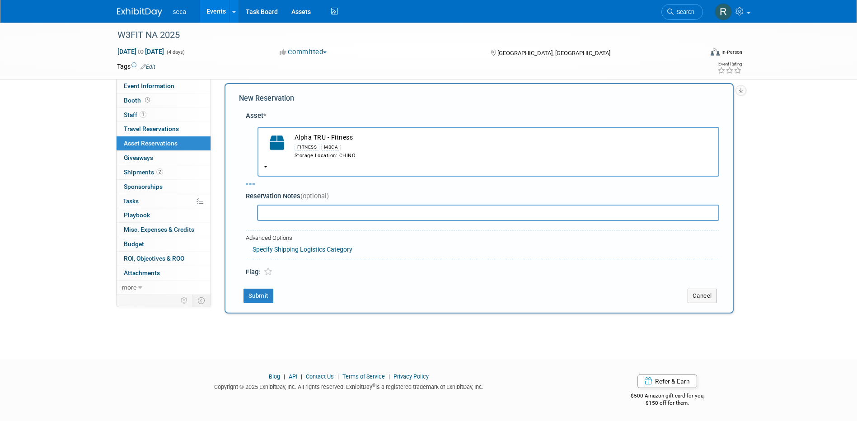
select select "8"
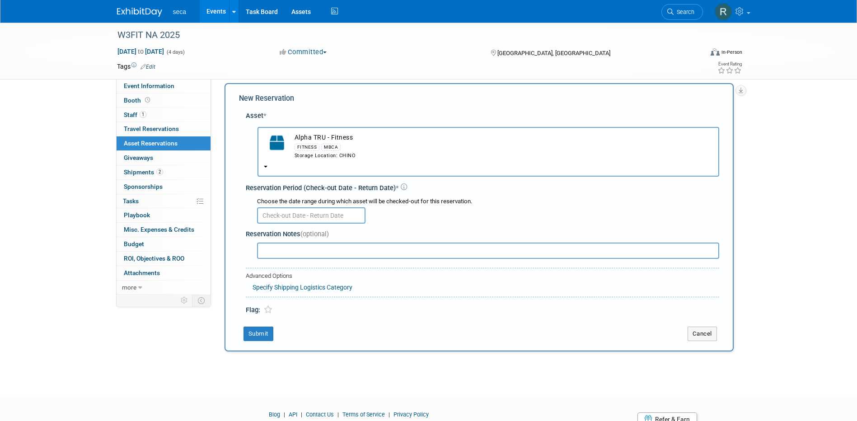
click at [295, 219] on input "text" at bounding box center [311, 215] width 108 height 16
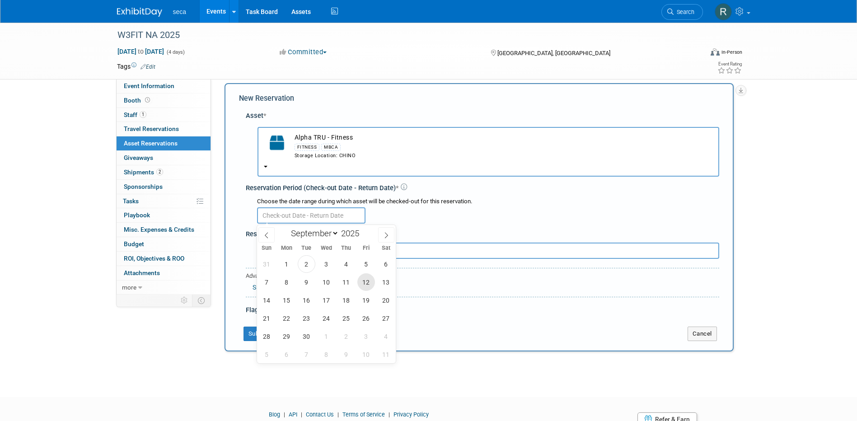
click at [364, 279] on span "12" at bounding box center [366, 282] width 18 height 18
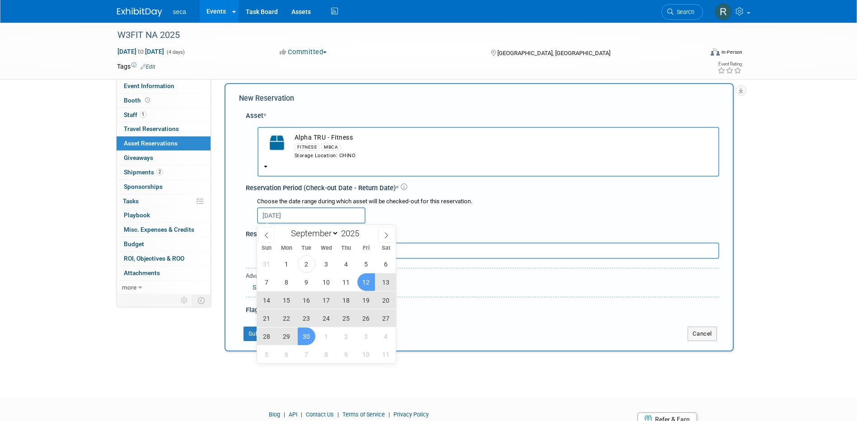
click at [305, 335] on span "30" at bounding box center [307, 337] width 18 height 18
type input "[DATE] to [DATE]"
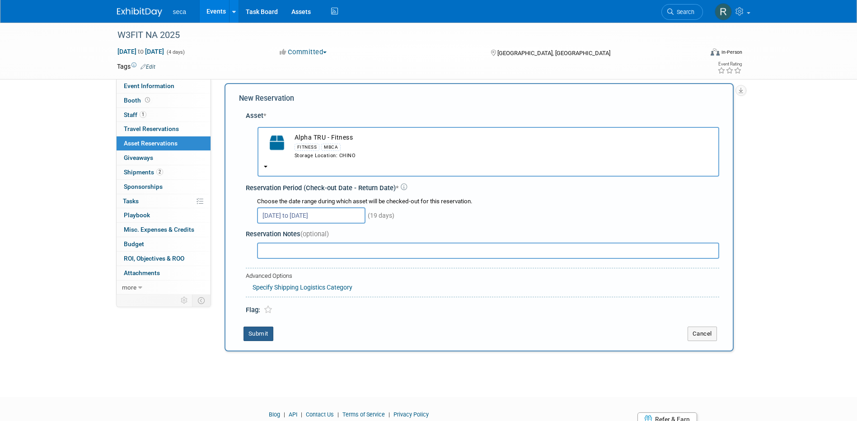
click at [253, 334] on button "Submit" at bounding box center [259, 334] width 30 height 14
